Goal: Information Seeking & Learning: Learn about a topic

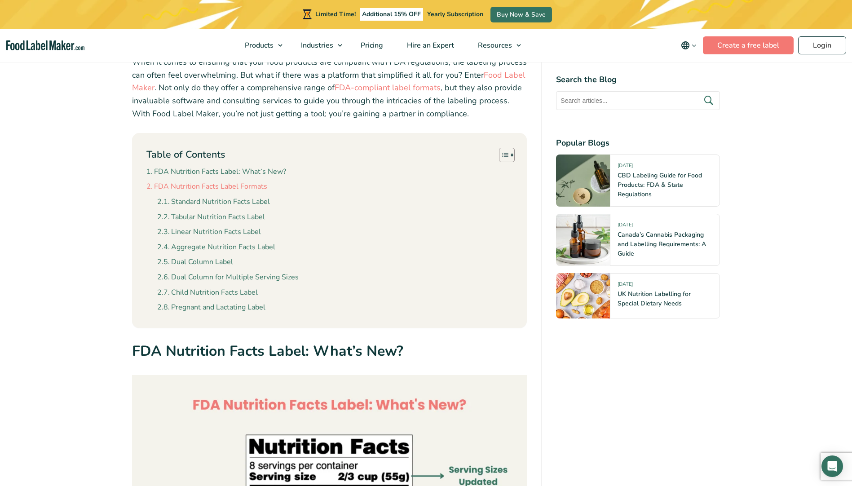
click at [253, 190] on link "FDA Nutrition Facts Label Formats" at bounding box center [206, 187] width 121 height 12
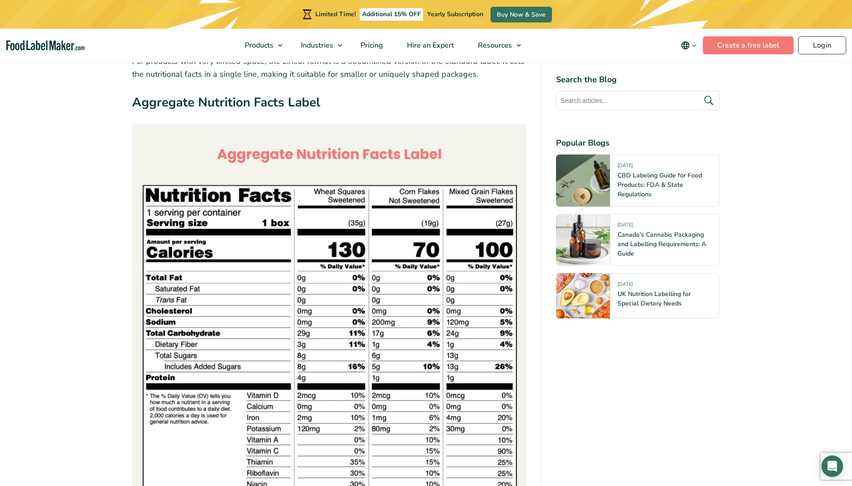
scroll to position [3068, 0]
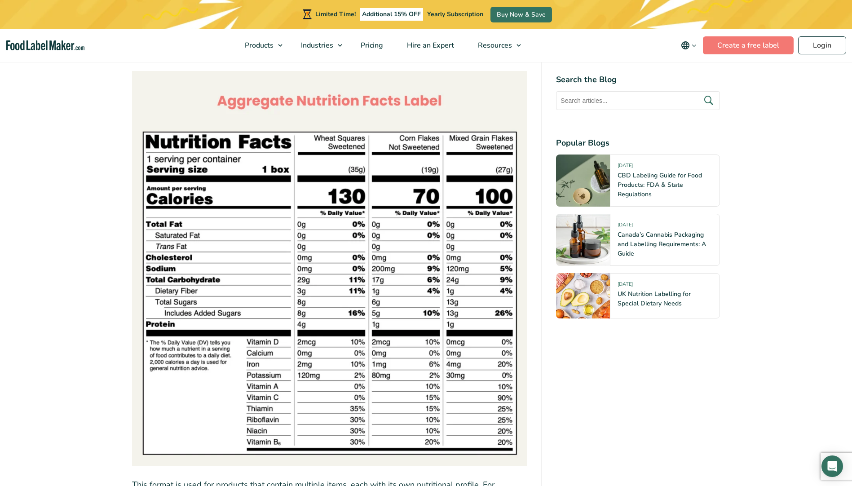
scroll to position [315, 0]
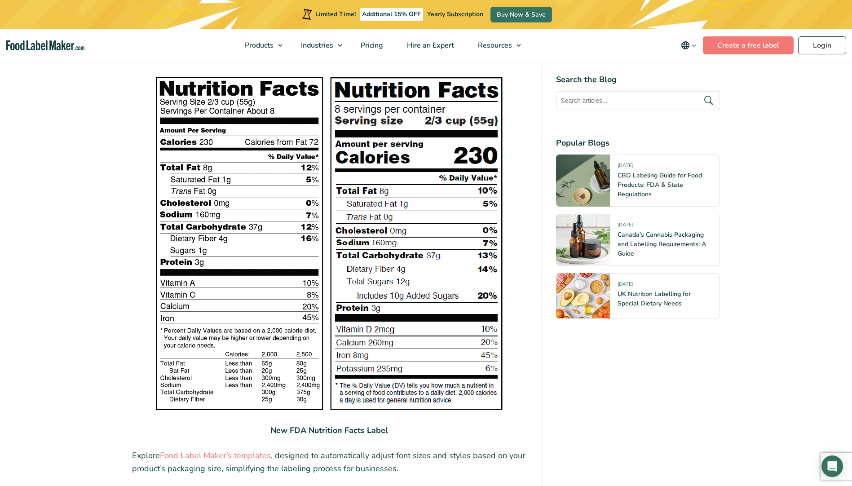
scroll to position [1228, 0]
